Goal: Task Accomplishment & Management: Use online tool/utility

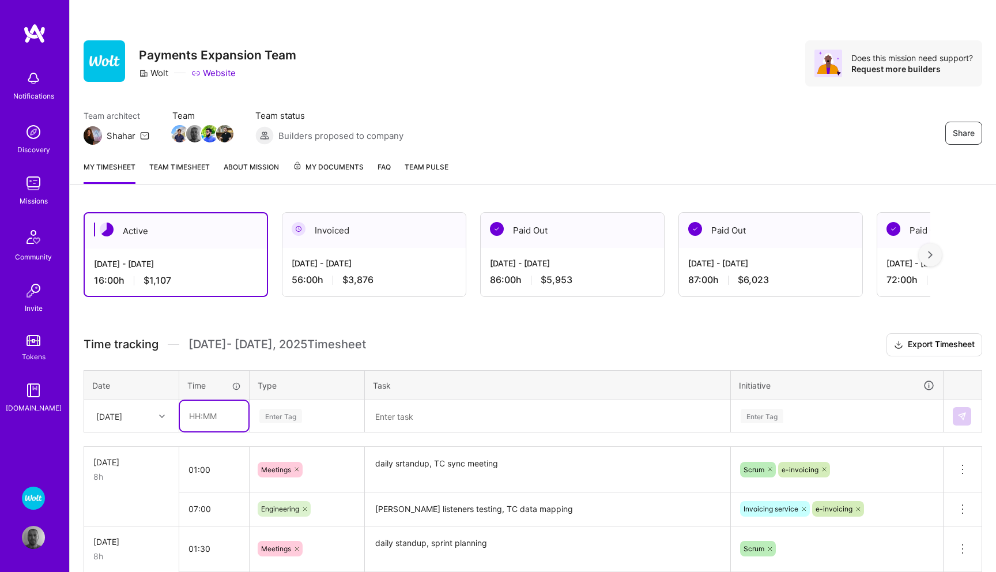
click at [206, 414] on input "text" at bounding box center [214, 416] width 69 height 31
type input "01:00"
click at [295, 415] on div "Enter Tag" at bounding box center [307, 416] width 114 height 30
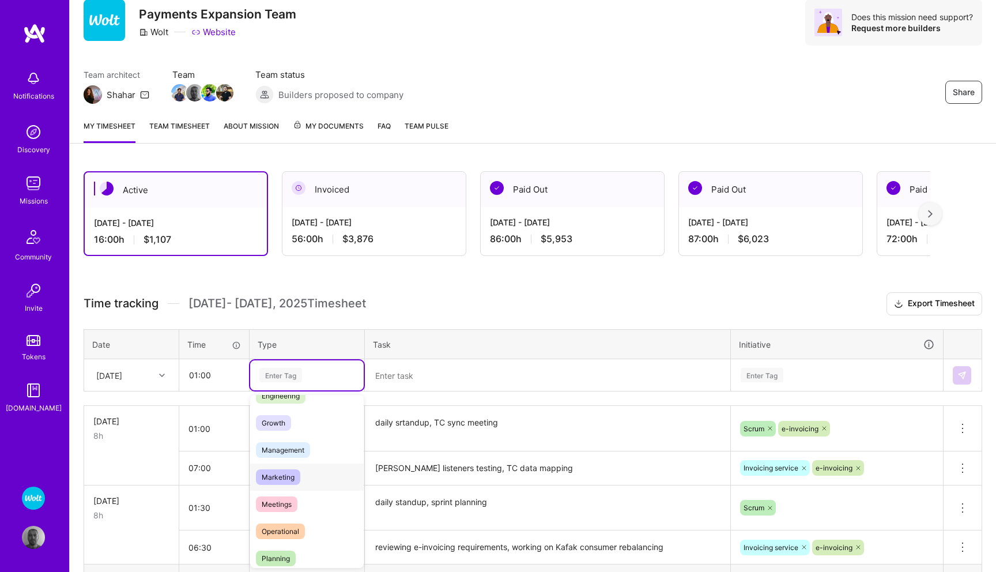
scroll to position [103, 0]
click at [283, 495] on span "Meetings" at bounding box center [277, 500] width 42 height 16
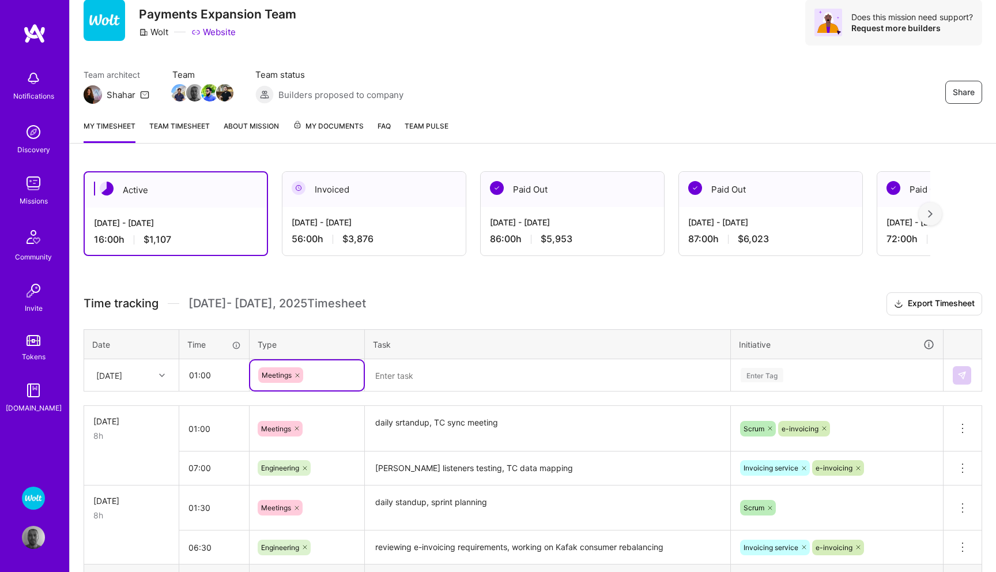
click at [424, 373] on textarea at bounding box center [547, 375] width 363 height 30
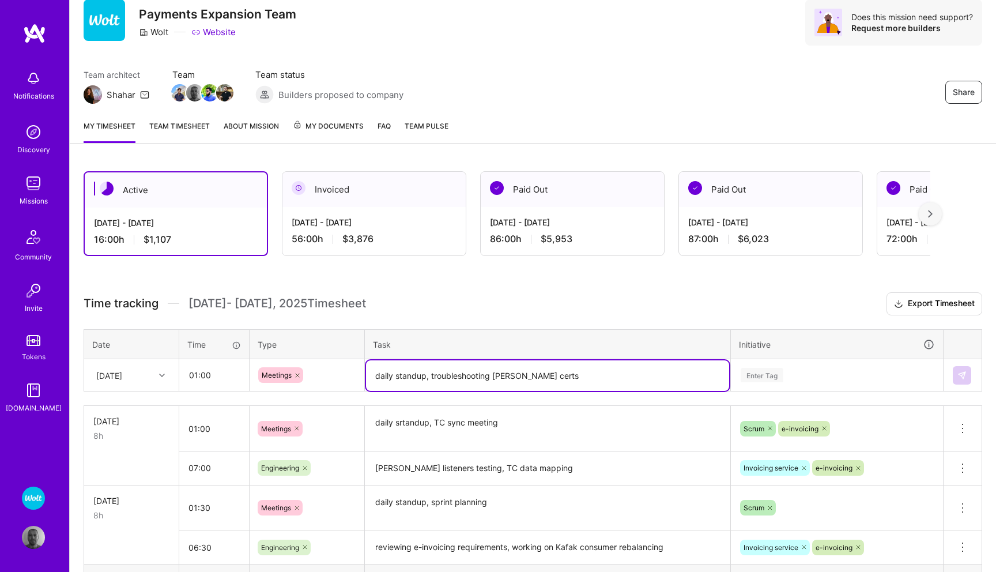
type textarea "daily standup, troubleshooting Kafka certs"
click at [765, 371] on div "Enter Tag" at bounding box center [836, 375] width 211 height 30
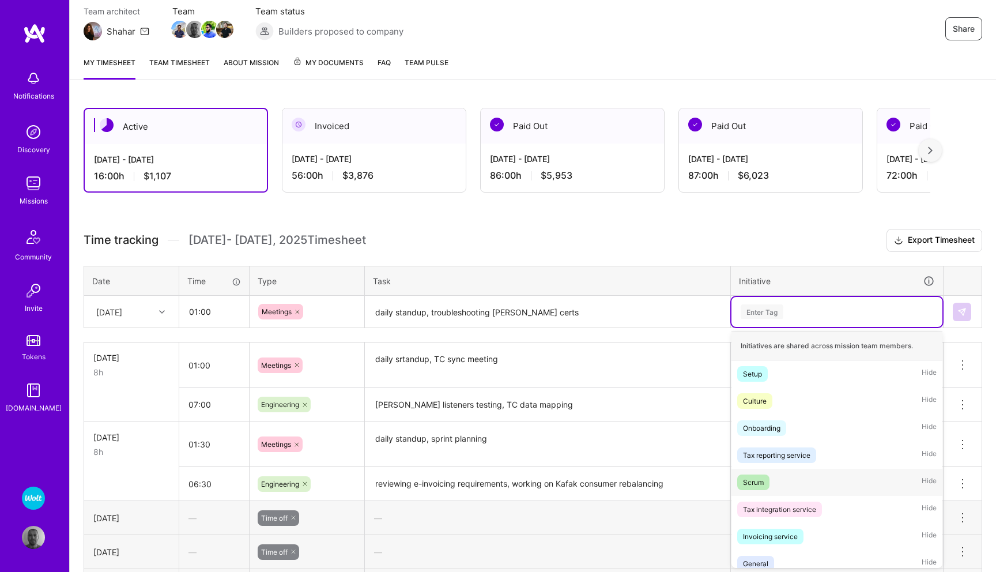
click at [753, 477] on div "Scrum" at bounding box center [753, 482] width 21 height 12
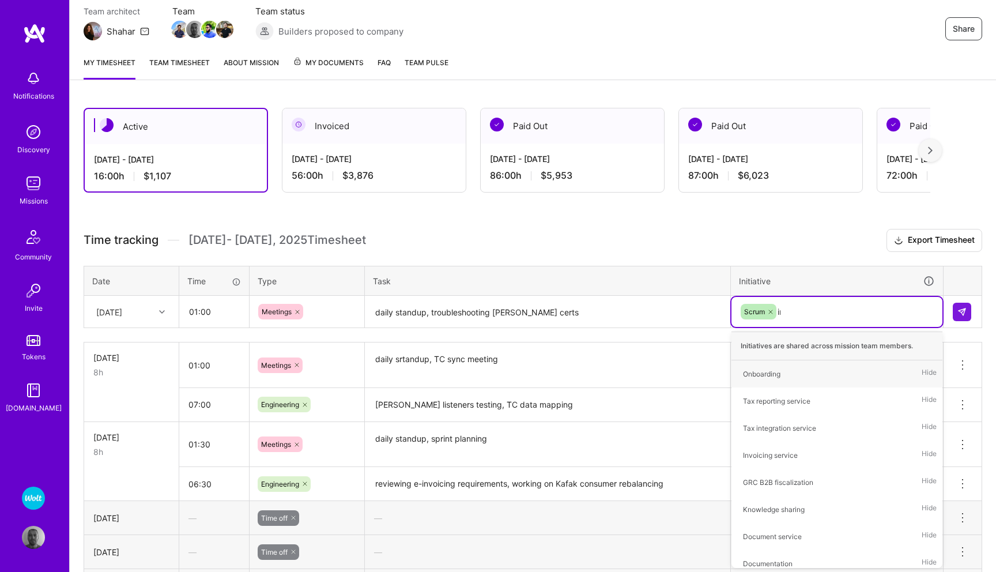
type input "inv"
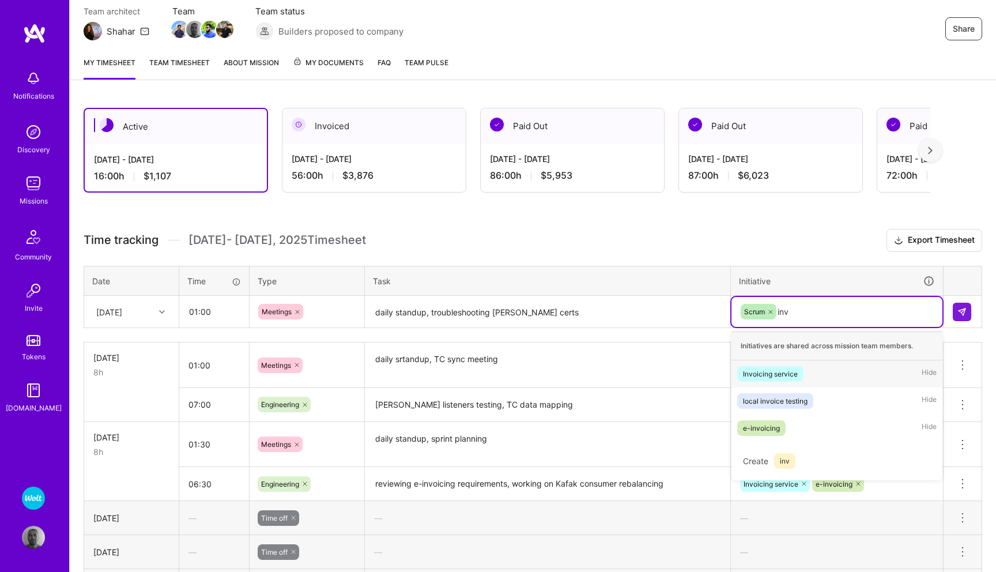
click at [801, 373] on span "Invoicing service" at bounding box center [770, 374] width 66 height 16
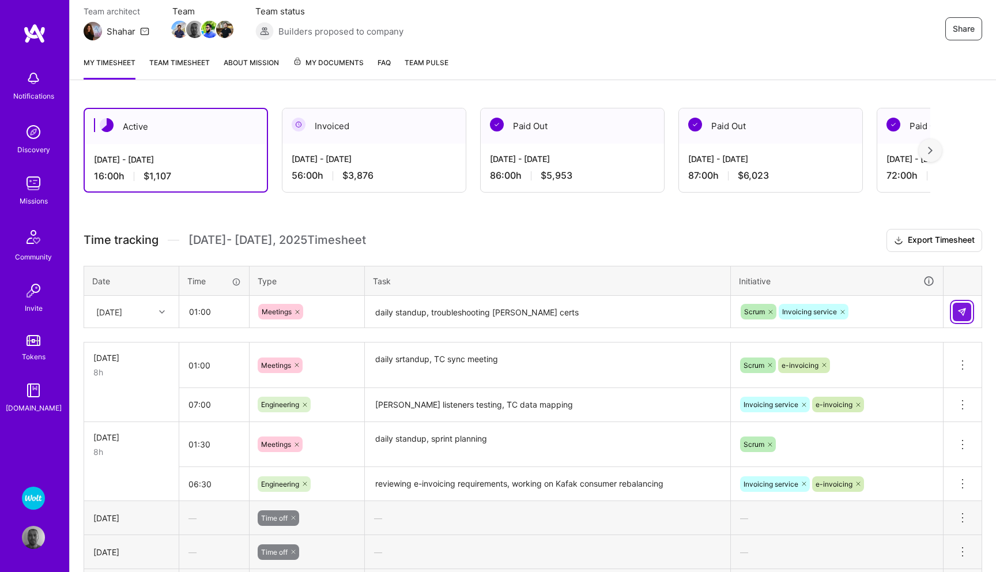
click at [960, 312] on img at bounding box center [961, 311] width 9 height 9
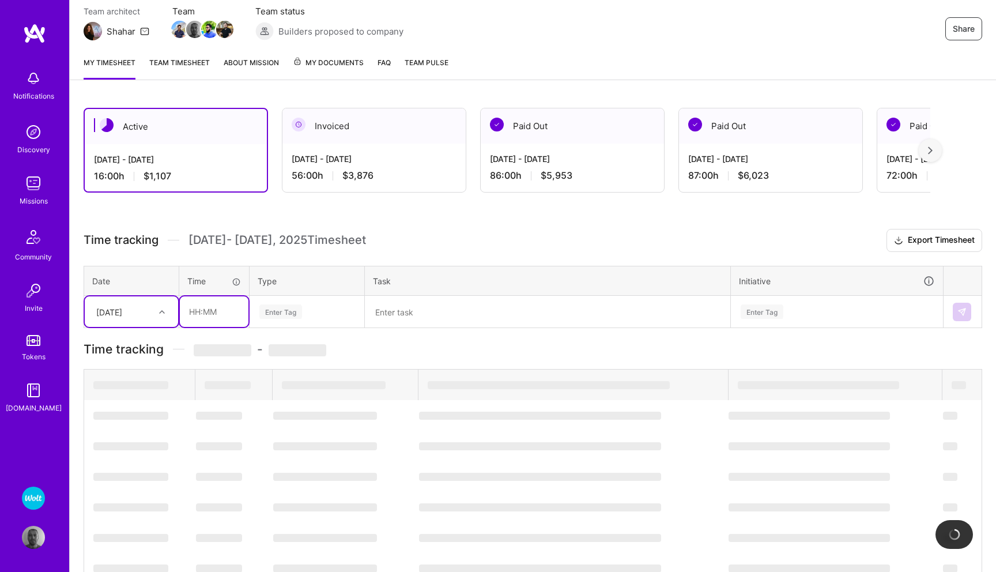
click at [201, 308] on input "text" at bounding box center [214, 311] width 69 height 31
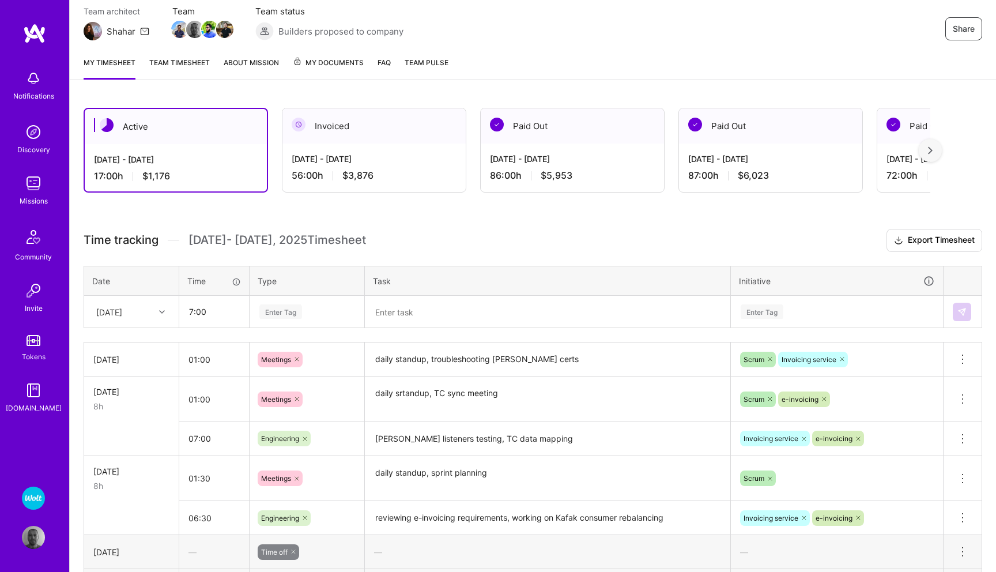
type input "07:00"
click at [280, 310] on div "Enter Tag" at bounding box center [280, 312] width 43 height 18
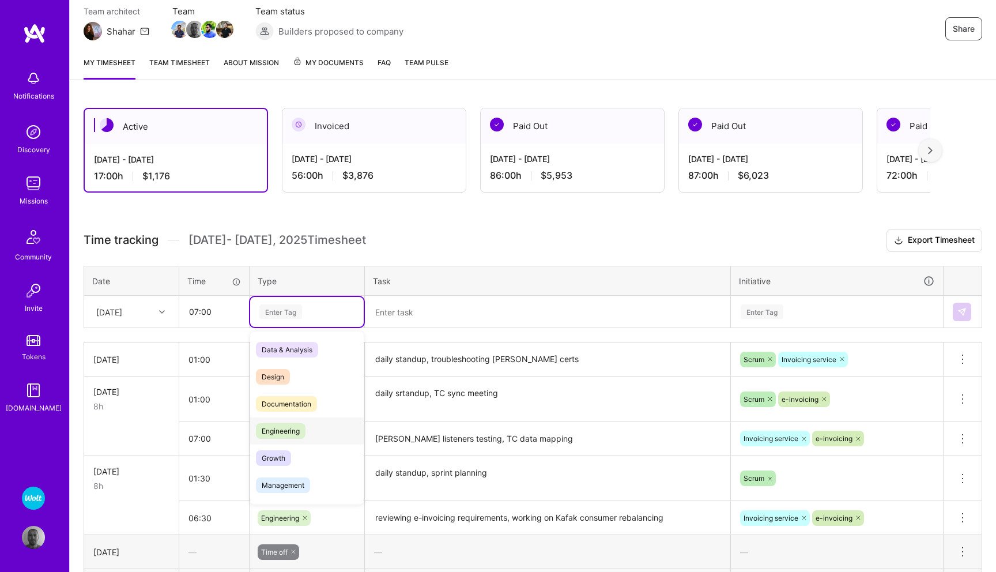
click at [292, 432] on span "Engineering" at bounding box center [281, 431] width 50 height 16
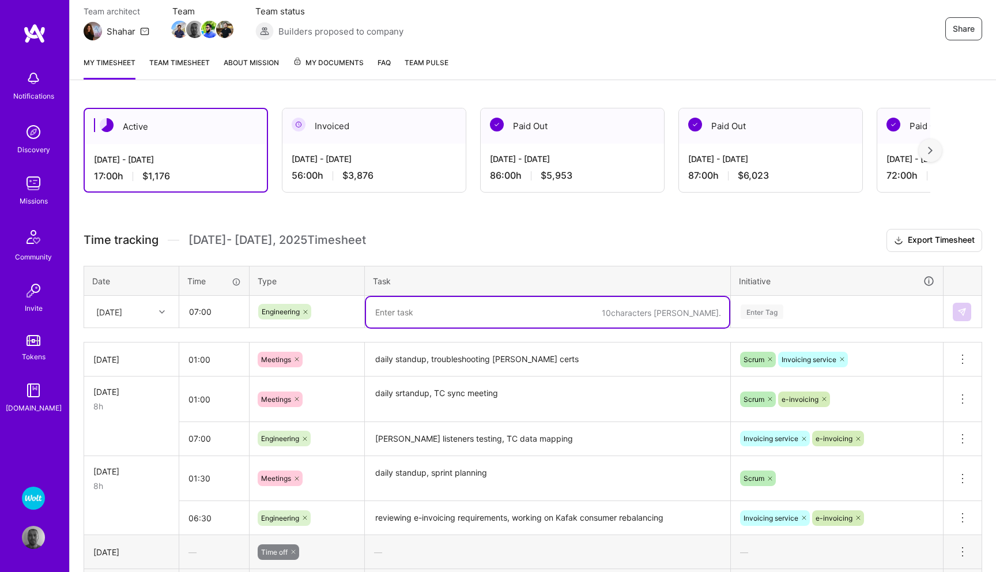
click at [413, 315] on textarea at bounding box center [547, 312] width 363 height 31
type textarea "testting and troubleshooting Kafla rebalancing listeners"
click at [756, 312] on div "Enter Tag" at bounding box center [762, 312] width 43 height 18
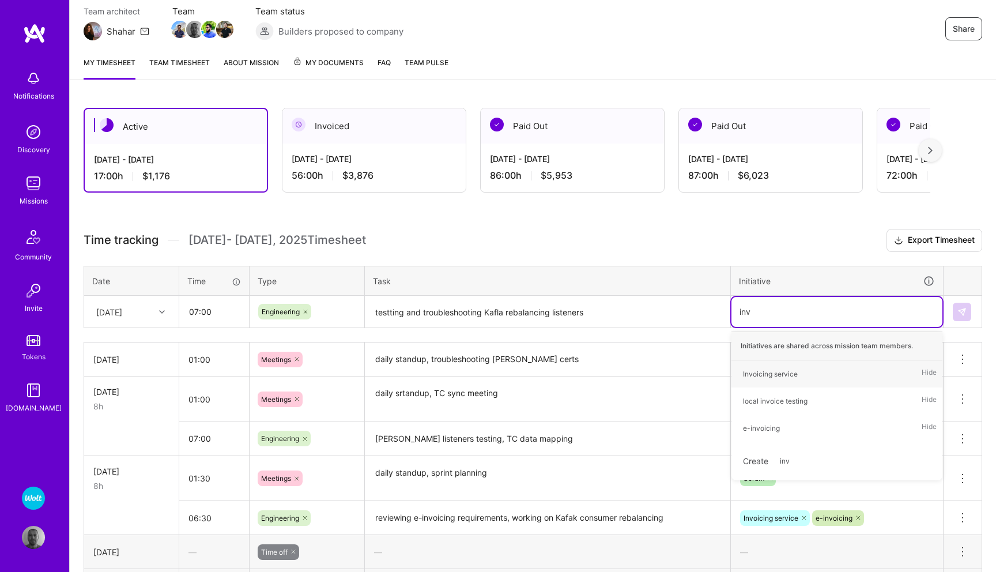
type input "invo"
click at [793, 374] on div "Invoicing service" at bounding box center [770, 374] width 55 height 12
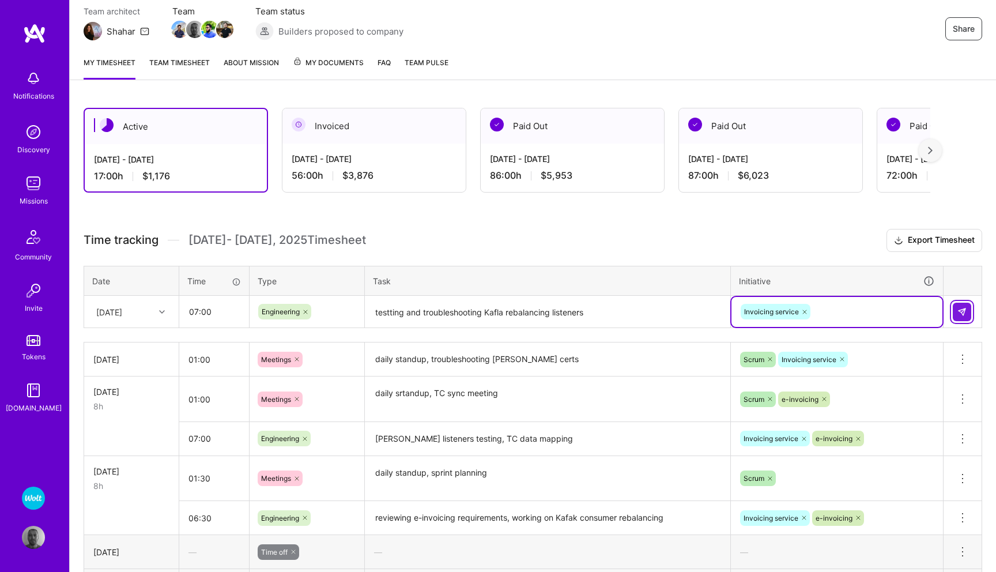
click at [959, 305] on button at bounding box center [962, 312] width 18 height 18
